Goal: Information Seeking & Learning: Learn about a topic

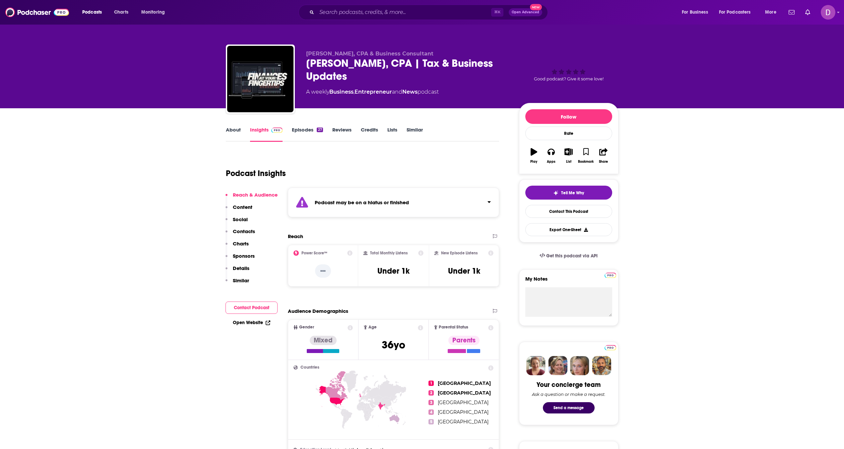
click at [309, 130] on link "Episodes 27" at bounding box center [307, 133] width 31 height 15
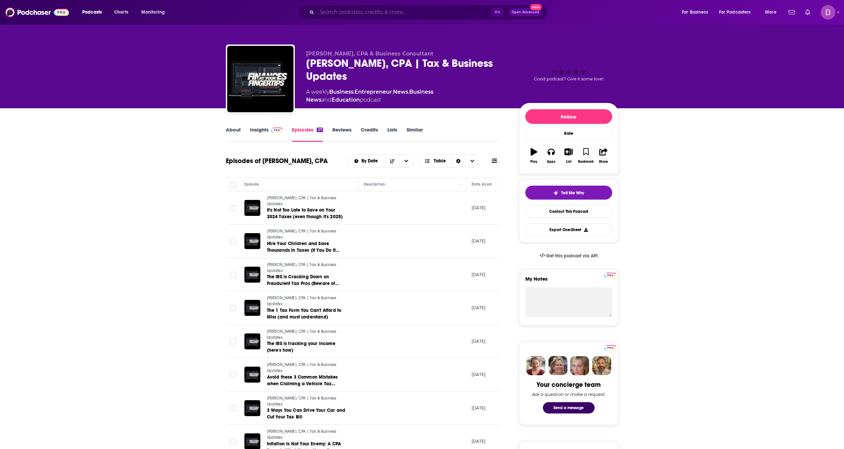
click at [421, 9] on input "Search podcasts, credits, & more..." at bounding box center [404, 12] width 175 height 11
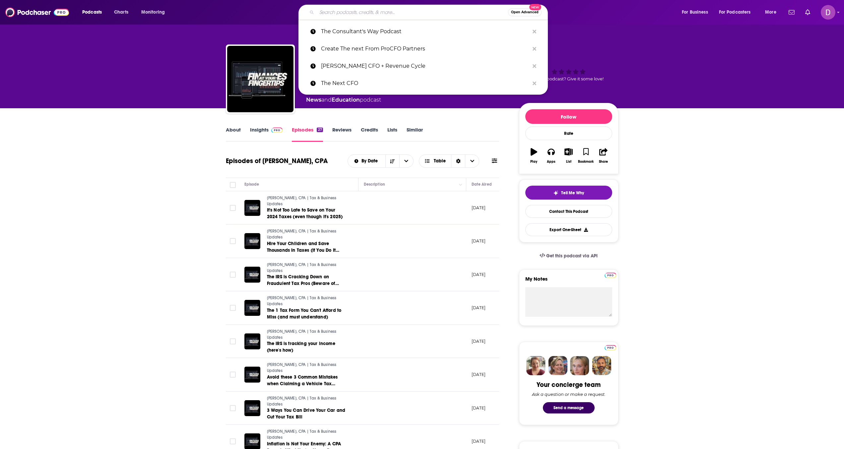
paste input "What Your CPA Wants You to Know"
type input "What Your CPA Wants You to Know"
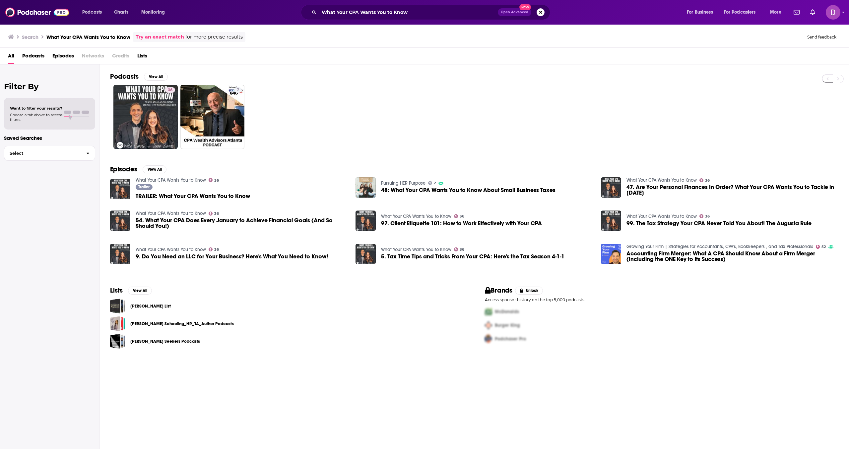
click at [403, 56] on div "All Podcasts Episodes Networks Credits Lists" at bounding box center [426, 57] width 836 height 14
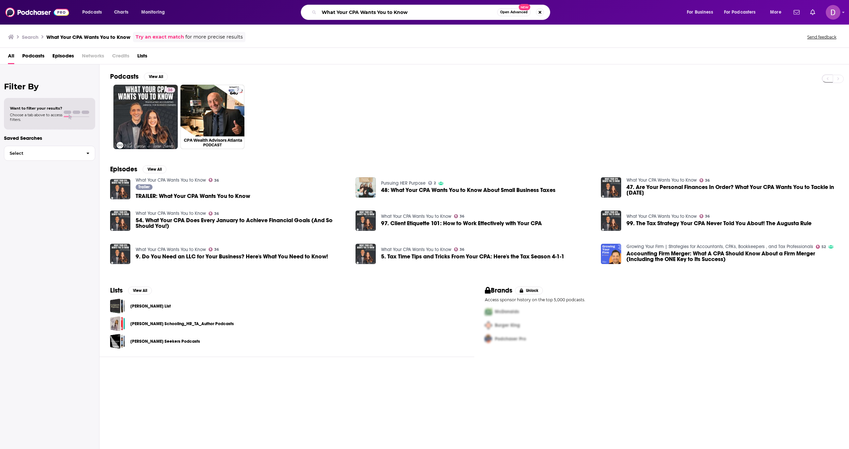
drag, startPoint x: 415, startPoint y: 14, endPoint x: 336, endPoint y: 11, distance: 79.0
click at [336, 11] on input "What Your CPA Wants You to Know" at bounding box center [408, 12] width 178 height 11
drag, startPoint x: 320, startPoint y: 12, endPoint x: 455, endPoint y: 20, distance: 135.0
click at [455, 20] on div "Podcasts Charts Monitoring What Your CPA Wants You to Know Open Advanced New Fo…" at bounding box center [424, 12] width 849 height 25
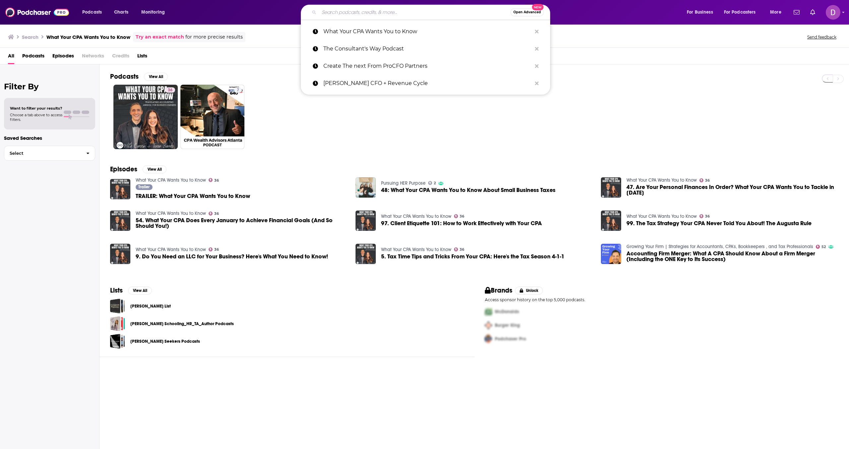
paste input "Accumulating Wealth"
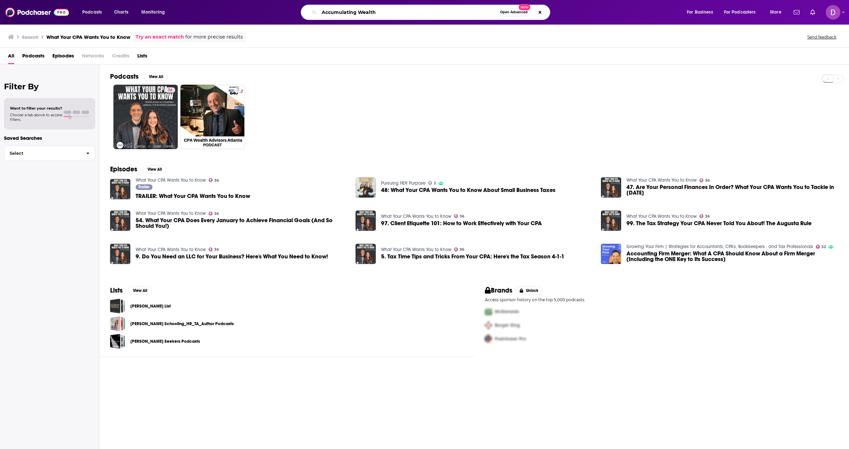
type input "Accumulating Wealth"
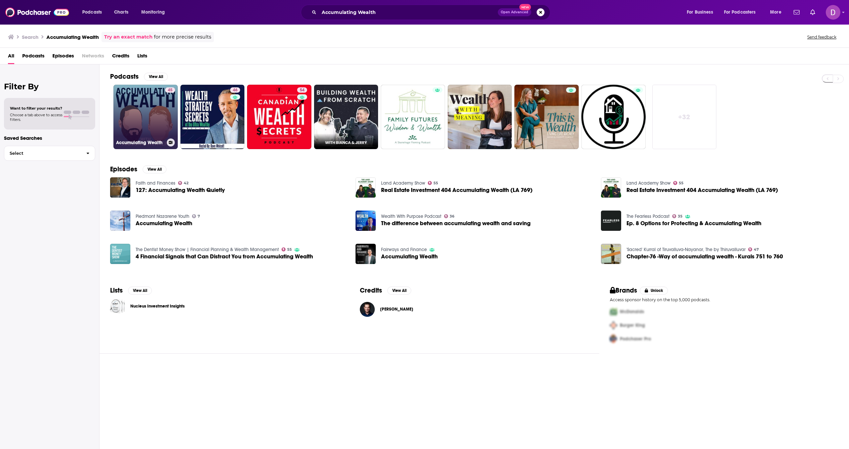
click at [140, 124] on link "45 Accumulating Wealth" at bounding box center [145, 117] width 64 height 64
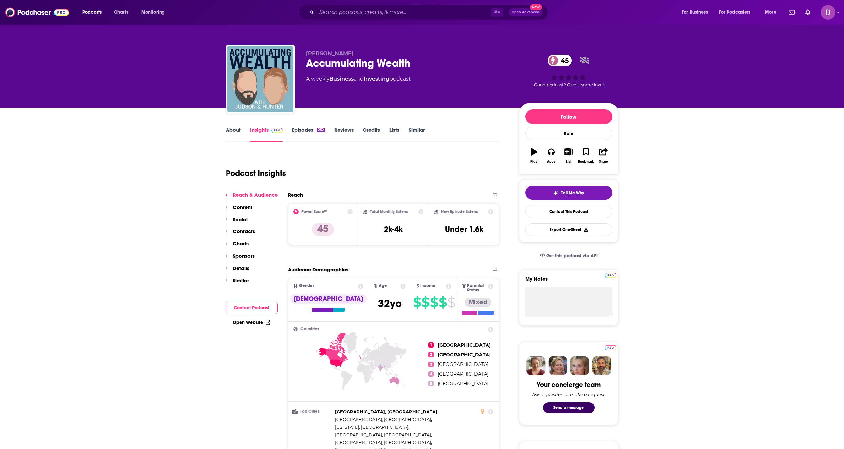
click at [237, 129] on link "About" at bounding box center [233, 133] width 15 height 15
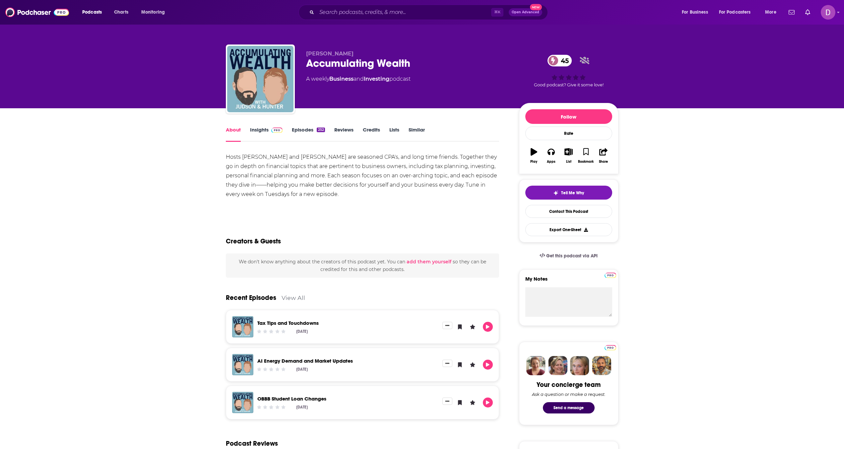
click at [257, 132] on link "Insights" at bounding box center [266, 133] width 33 height 15
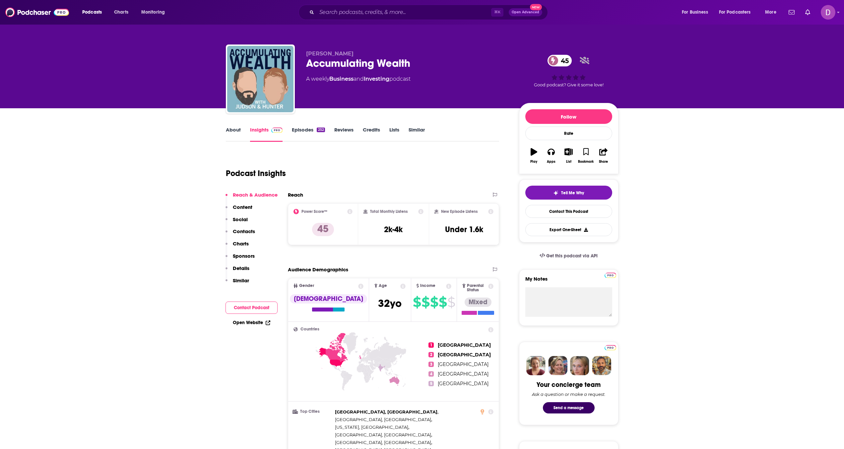
click at [235, 131] on link "About" at bounding box center [233, 133] width 15 height 15
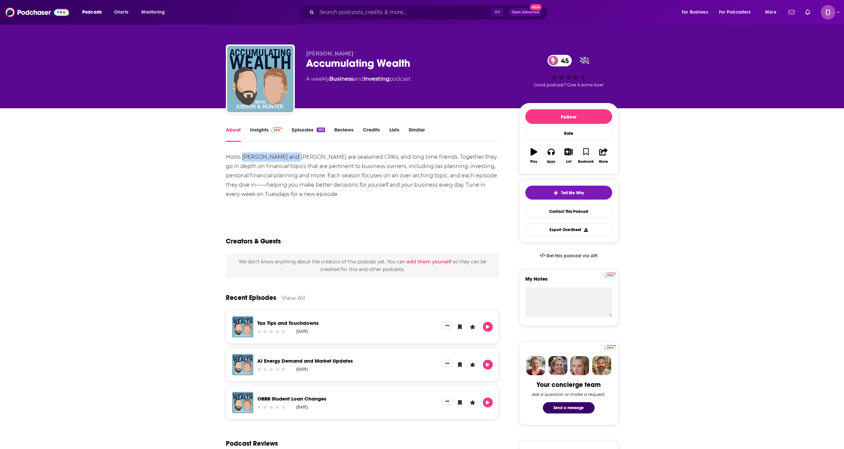
drag, startPoint x: 244, startPoint y: 159, endPoint x: 289, endPoint y: 158, distance: 44.8
click at [289, 158] on div "Hosts [PERSON_NAME] and [PERSON_NAME] are seasoned CPA's, and long time friends…" at bounding box center [363, 175] width 274 height 46
